Goal: Information Seeking & Learning: Find specific fact

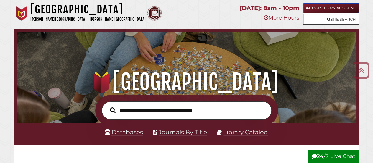
click at [339, 3] on link "Login to My Account" at bounding box center [331, 8] width 56 height 10
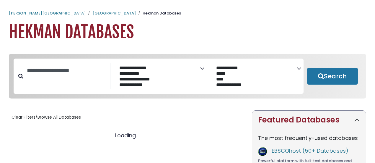
select select "Database Subject Filter"
select select "Database Vendors Filter"
select select "Database Subject Filter"
select select "Database Vendors Filter"
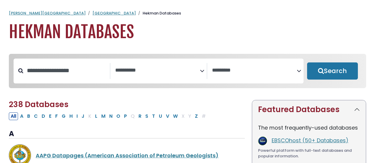
select select "Database Subject Filter"
select select "Database Vendors Filter"
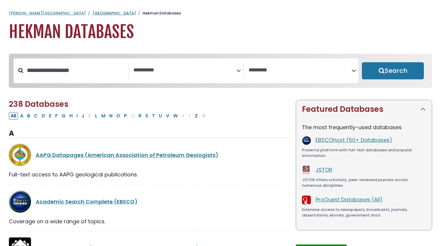
click at [92, 15] on link "[GEOGRAPHIC_DATA]" at bounding box center [113, 13] width 43 height 6
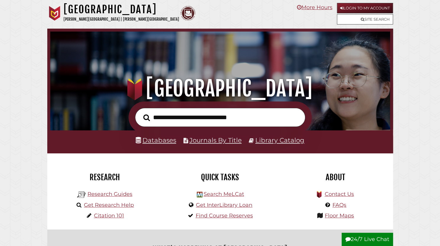
scroll to position [112, 337]
click at [188, 117] on input "text" at bounding box center [220, 117] width 170 height 19
click at [230, 115] on input "text" at bounding box center [220, 117] width 170 height 19
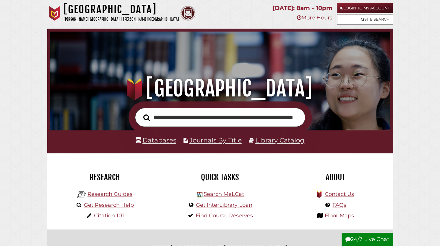
scroll to position [0, 33]
type input "**********"
click at [140, 113] on button "Search" at bounding box center [146, 118] width 12 height 10
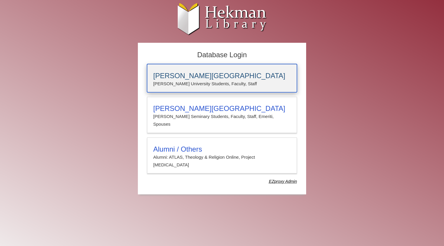
click at [191, 76] on h3 "Calvin University" at bounding box center [222, 76] width 138 height 8
